Goal: Navigation & Orientation: Find specific page/section

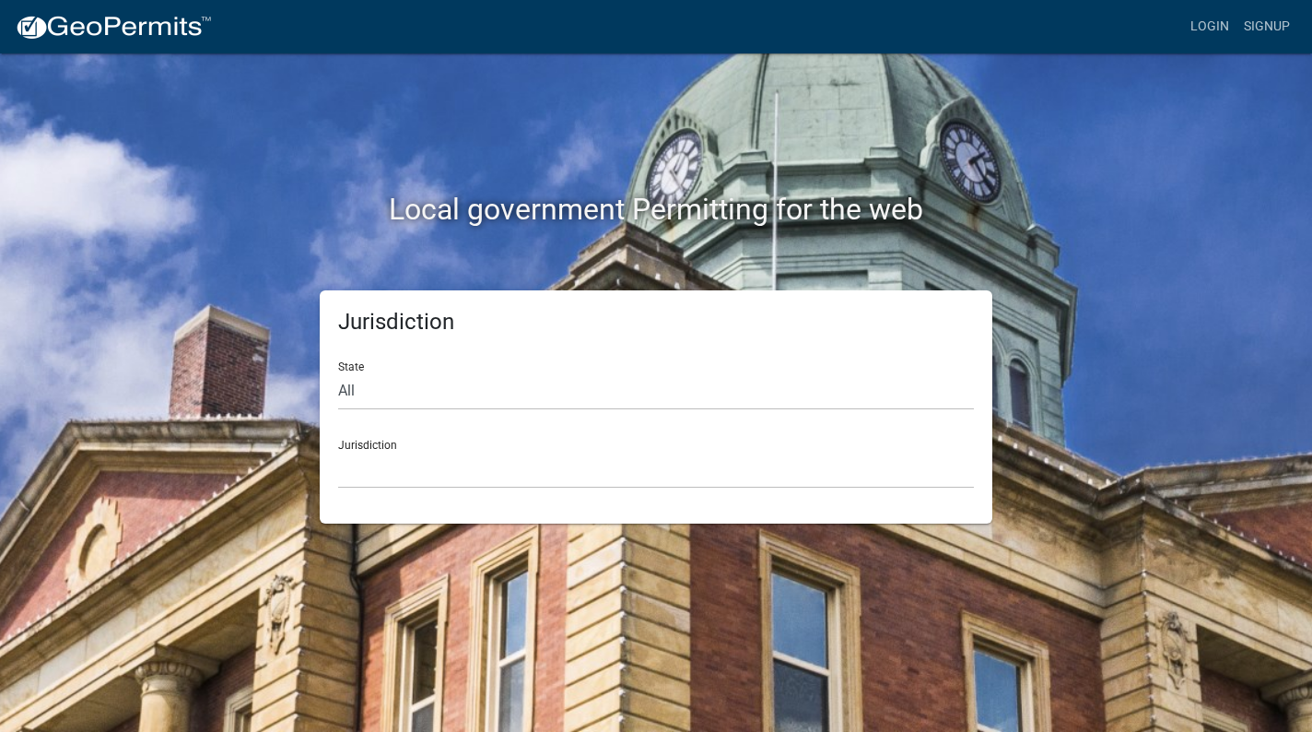
click at [256, 497] on div "Jurisdiction State All [US_STATE] [US_STATE] [US_STATE] [US_STATE] [US_STATE] […" at bounding box center [656, 406] width 1051 height 233
click at [405, 394] on select "All [US_STATE] [US_STATE] [US_STATE] [US_STATE] [US_STATE] [US_STATE] [US_STATE…" at bounding box center [656, 391] width 636 height 38
select select "[US_STATE]"
click at [338, 372] on select "All [US_STATE] [US_STATE] [US_STATE] [US_STATE] [US_STATE] [US_STATE] [US_STATE…" at bounding box center [656, 391] width 636 height 38
drag, startPoint x: 405, startPoint y: 402, endPoint x: 434, endPoint y: 477, distance: 80.3
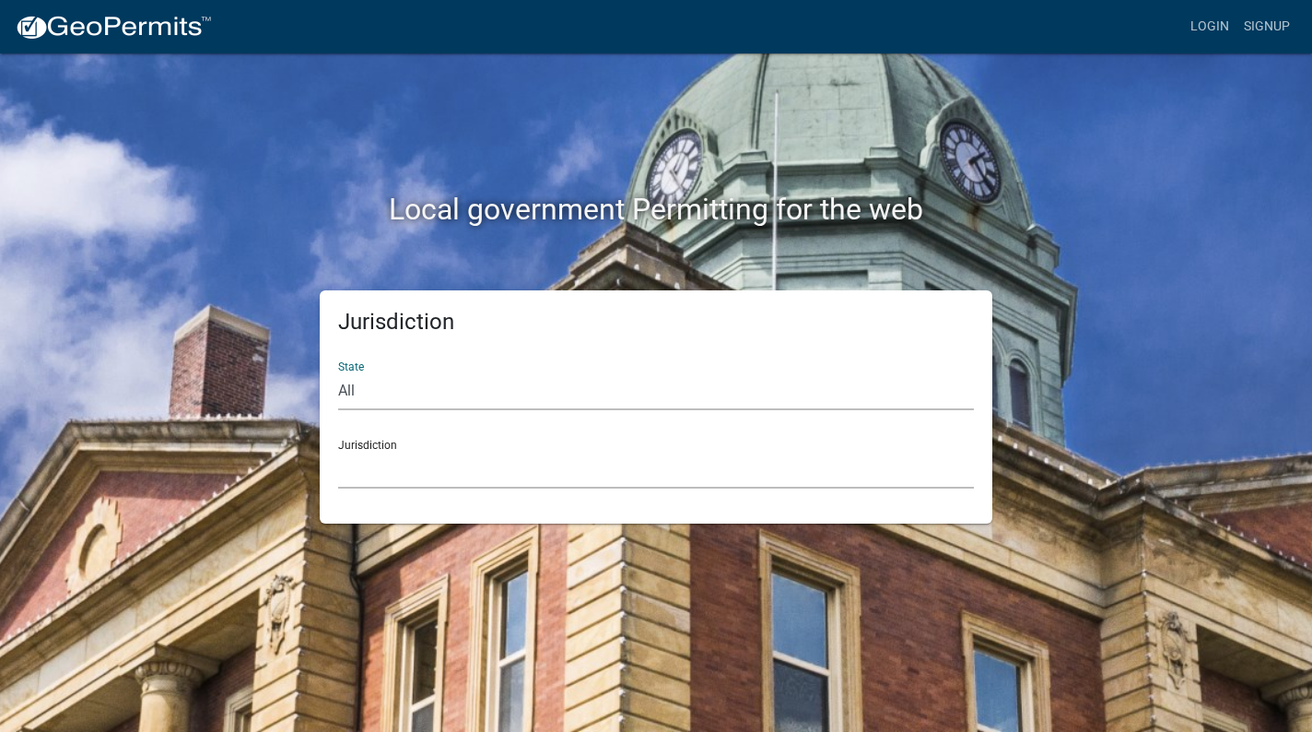
click at [434, 477] on select "[GEOGRAPHIC_DATA], [US_STATE][PERSON_NAME][GEOGRAPHIC_DATA], [US_STATE][PERSON_…" at bounding box center [656, 470] width 636 height 38
click at [472, 498] on div "Jurisdiction State All [US_STATE] [US_STATE] [US_STATE] [US_STATE] [US_STATE] […" at bounding box center [656, 406] width 673 height 233
click at [424, 477] on select "[GEOGRAPHIC_DATA], [US_STATE][PERSON_NAME][GEOGRAPHIC_DATA], [US_STATE][PERSON_…" at bounding box center [656, 470] width 636 height 38
click at [1200, 31] on link "Login" at bounding box center [1209, 26] width 53 height 35
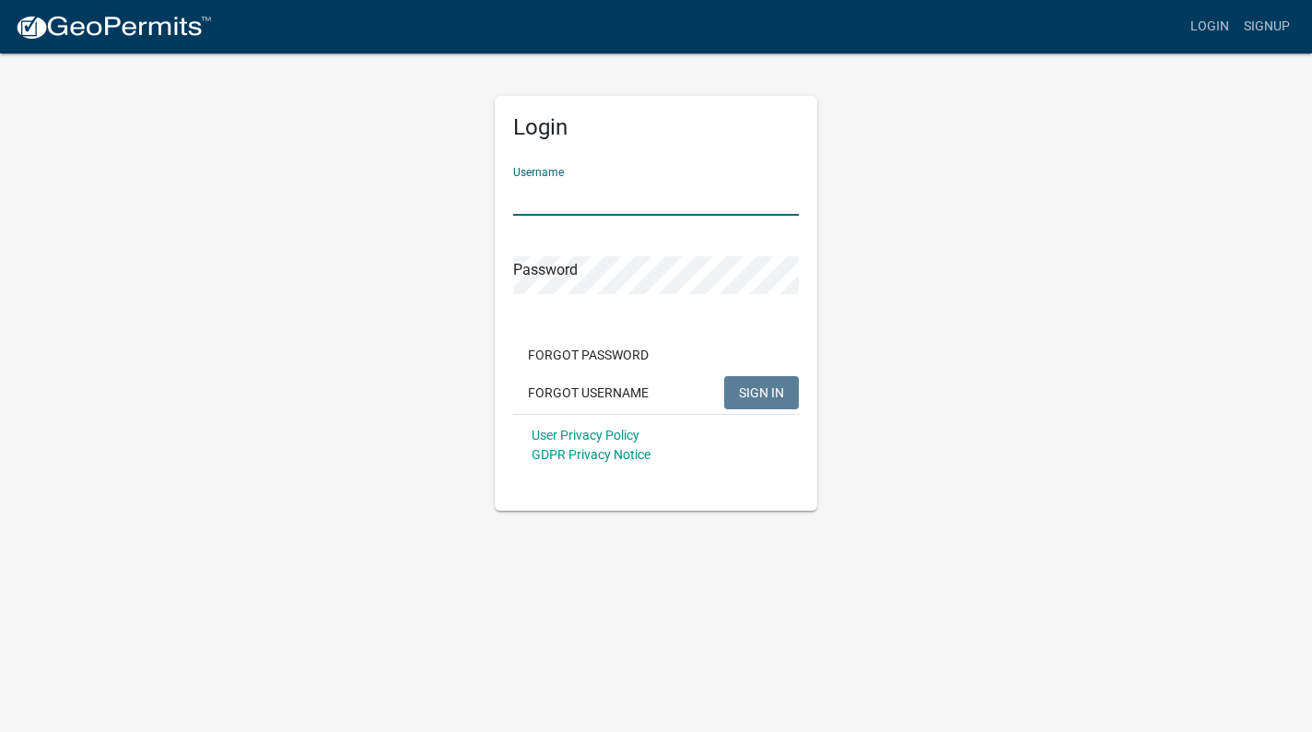
click at [624, 190] on input "Username" at bounding box center [656, 197] width 286 height 38
type input "juddsol"
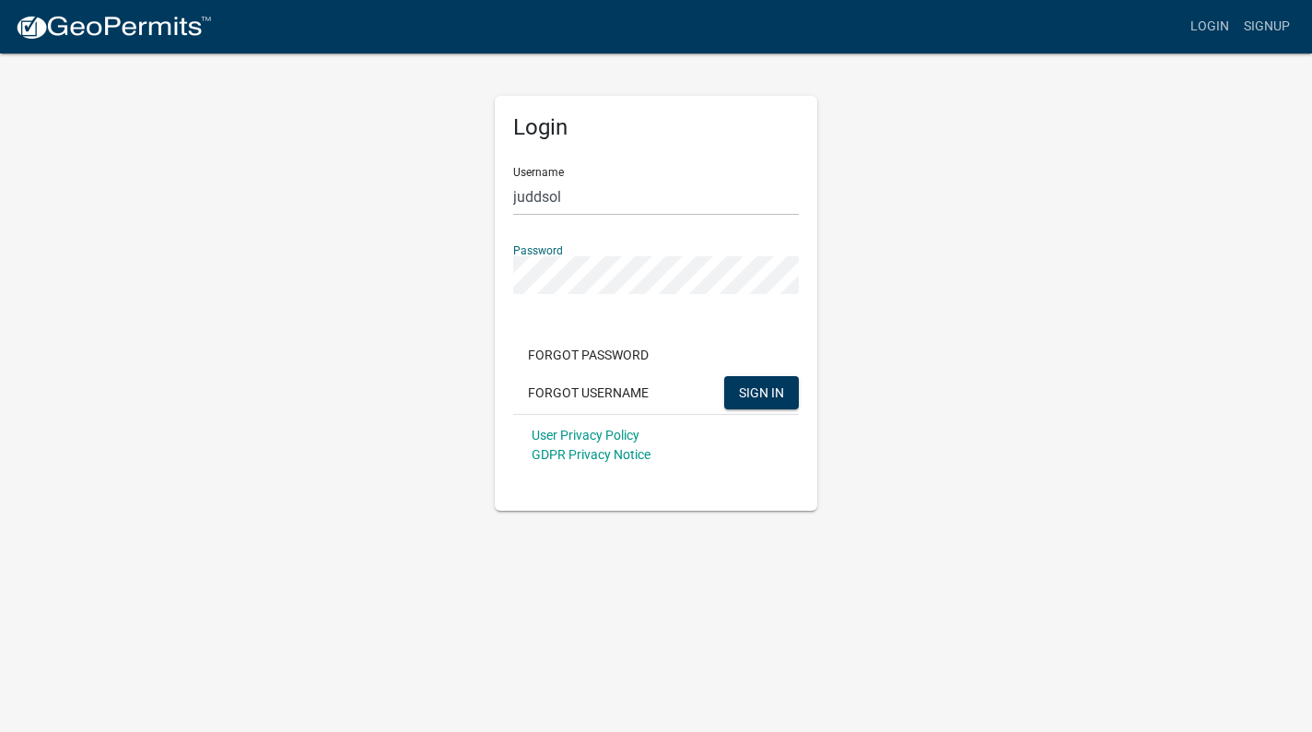
click at [724, 376] on button "SIGN IN" at bounding box center [761, 392] width 75 height 33
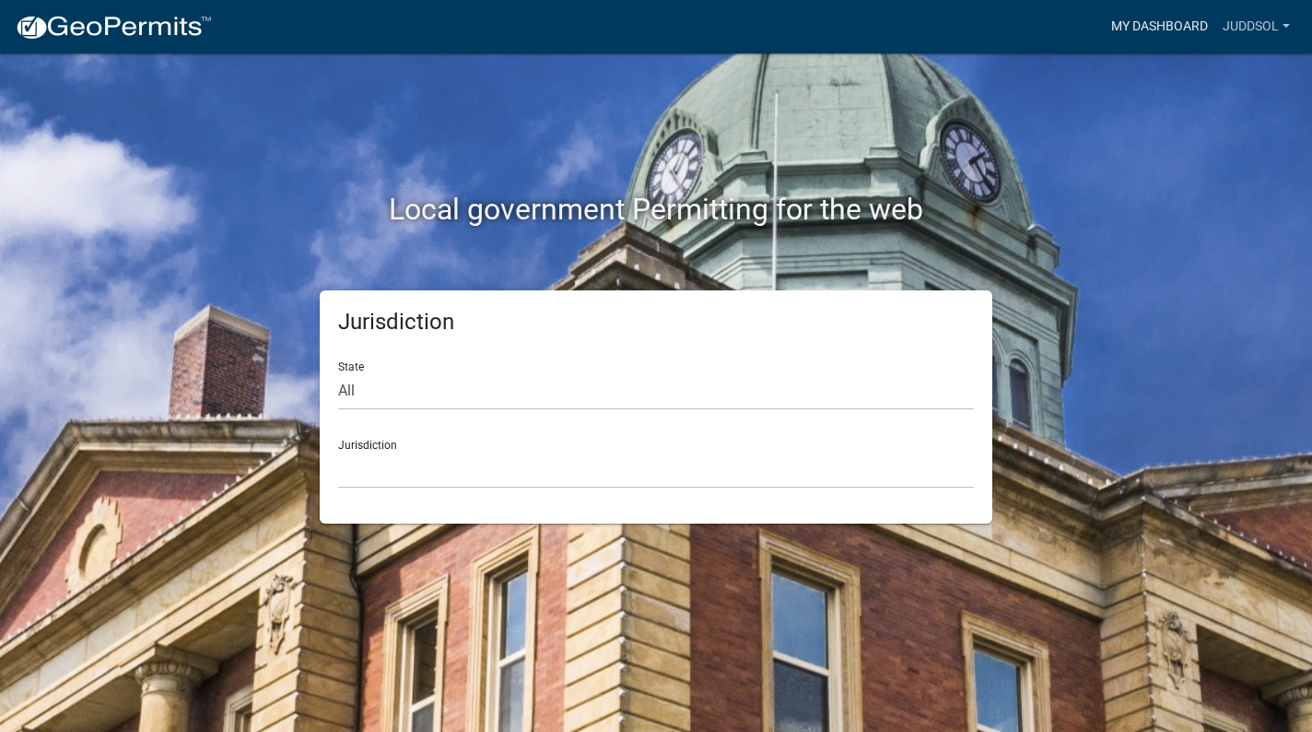
click at [1165, 37] on link "My Dashboard" at bounding box center [1160, 26] width 112 height 35
